Goal: Find specific page/section: Find specific page/section

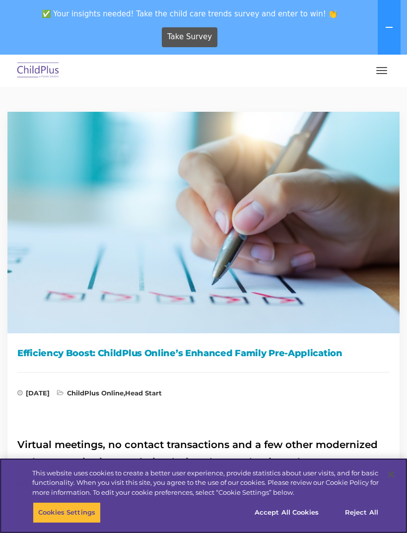
click at [299, 514] on button "Accept All Cookies" at bounding box center [286, 512] width 75 height 21
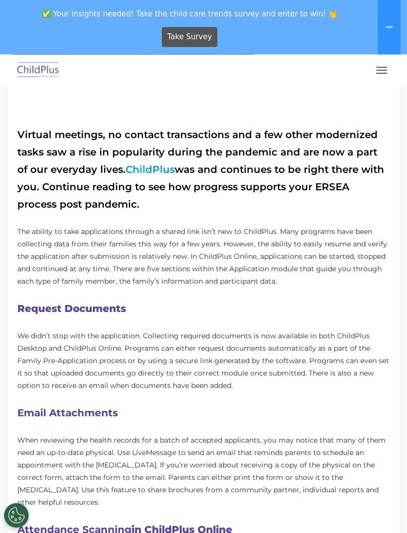
scroll to position [310, 0]
click at [148, 170] on link "ChildPlus" at bounding box center [150, 169] width 49 height 12
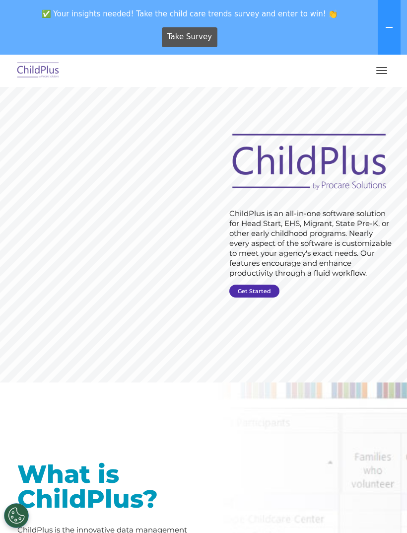
click at [259, 290] on link "Get Started" at bounding box center [254, 291] width 50 height 13
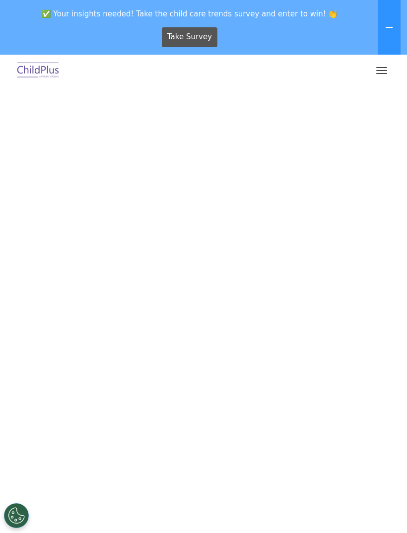
select select "MEDIUM"
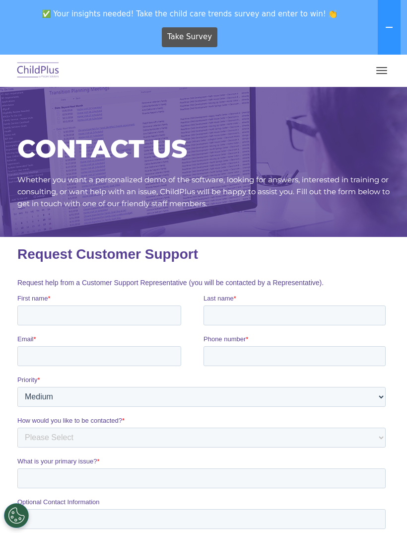
click at [381, 66] on button "button" at bounding box center [382, 71] width 21 height 16
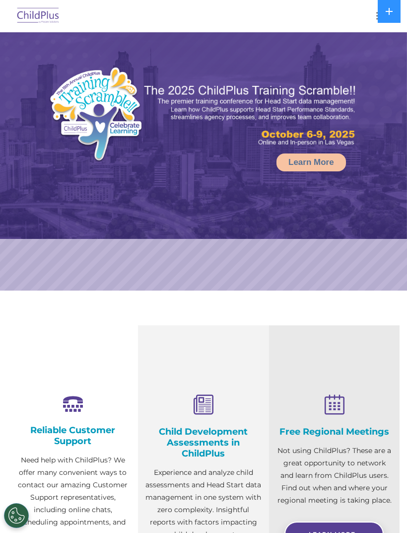
select select "MEDIUM"
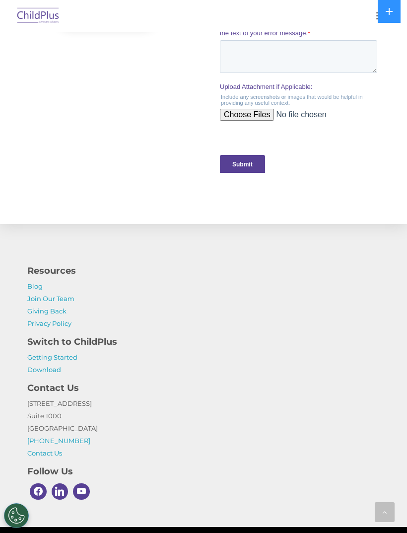
scroll to position [1071, 0]
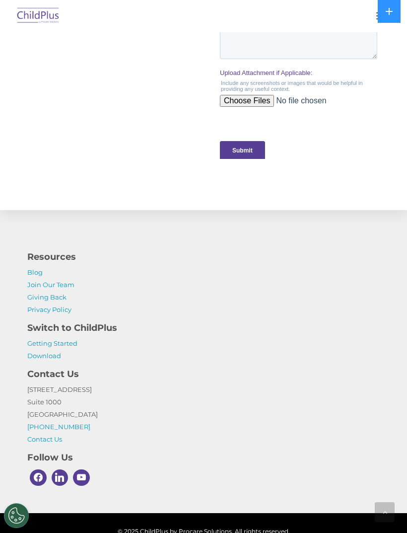
click at [65, 342] on link "Getting Started" at bounding box center [52, 343] width 50 height 8
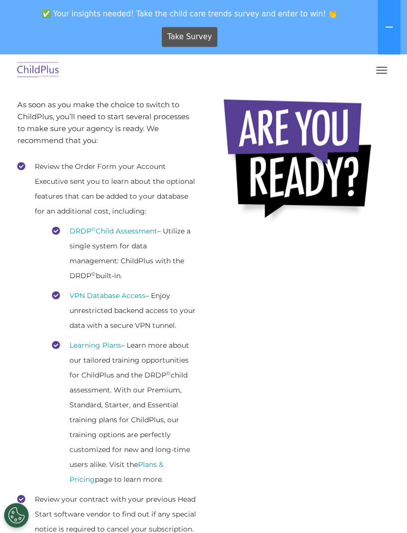
scroll to position [199, 0]
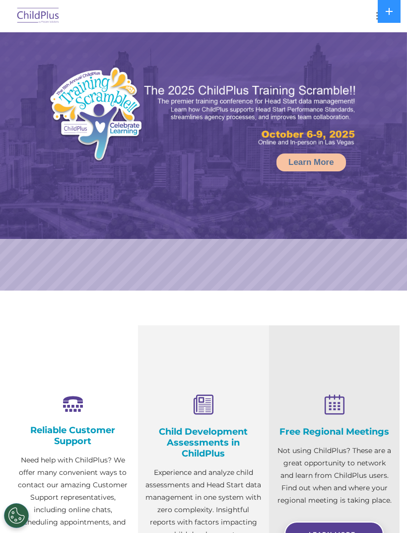
select select "MEDIUM"
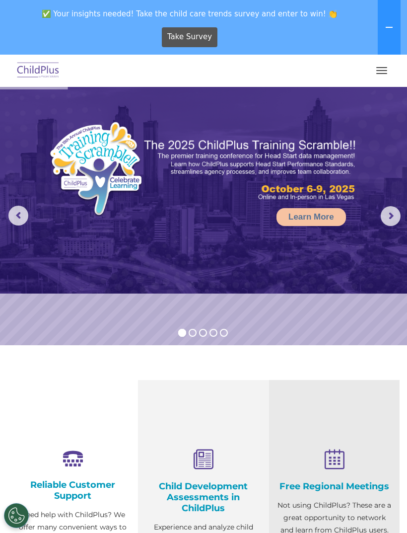
click at [384, 68] on span "button" at bounding box center [381, 67] width 11 height 1
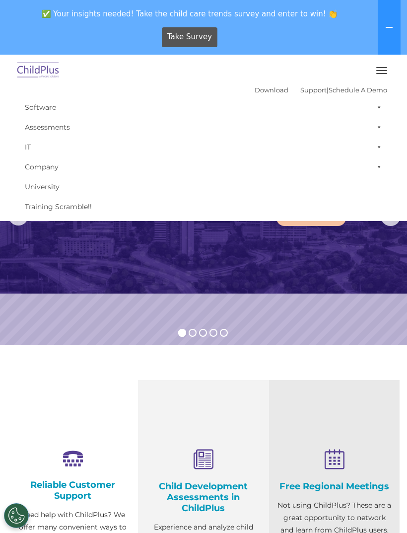
click at [383, 64] on button "button" at bounding box center [382, 71] width 21 height 16
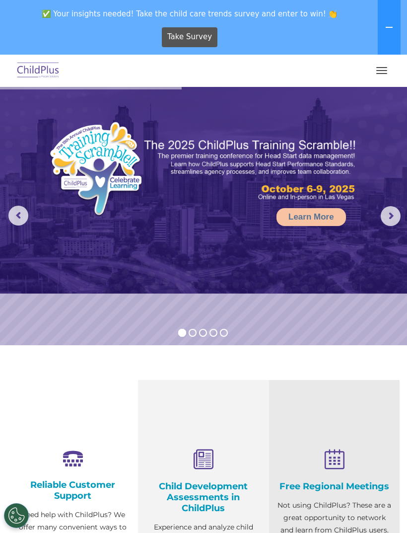
click at [390, 66] on button "button" at bounding box center [382, 71] width 21 height 16
